Goal: Transaction & Acquisition: Purchase product/service

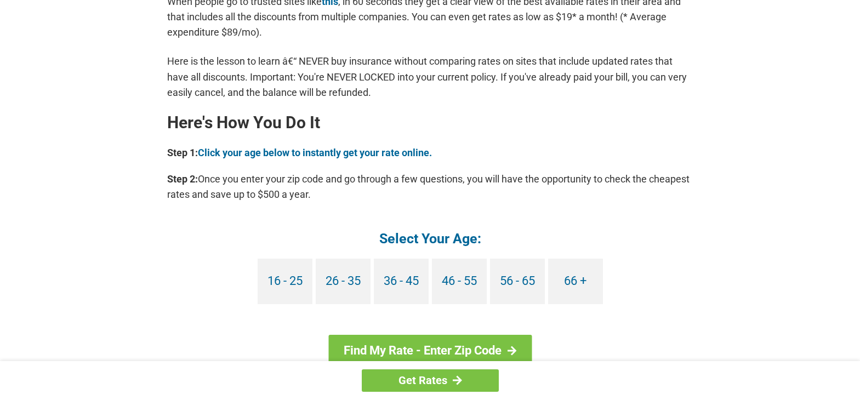
scroll to position [922, 0]
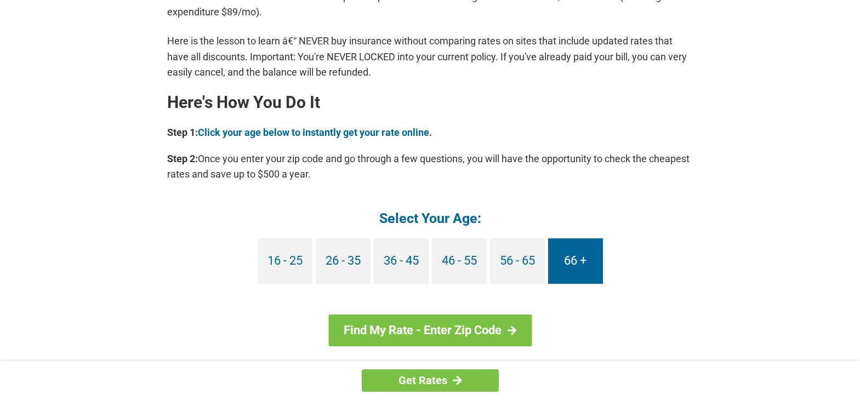
click at [585, 252] on link "66 +" at bounding box center [575, 260] width 55 height 45
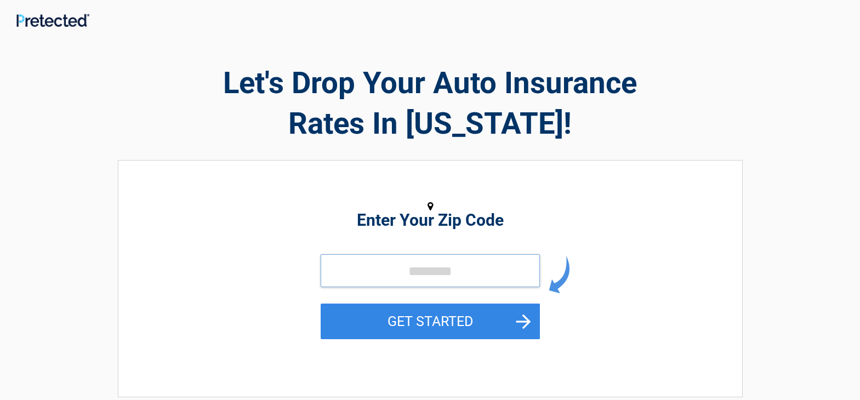
drag, startPoint x: 406, startPoint y: 277, endPoint x: 407, endPoint y: 288, distance: 10.5
click at [406, 277] on input "tel" at bounding box center [430, 270] width 219 height 33
type input "*****"
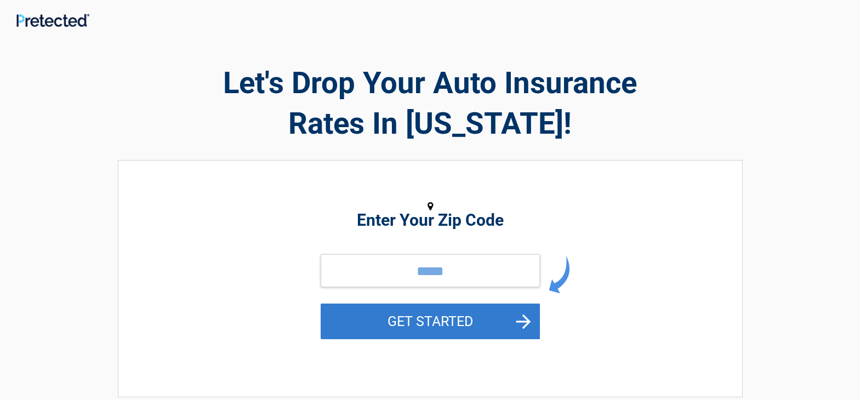
click at [426, 317] on button "GET STARTED" at bounding box center [430, 322] width 219 height 36
